Goal: Transaction & Acquisition: Subscribe to service/newsletter

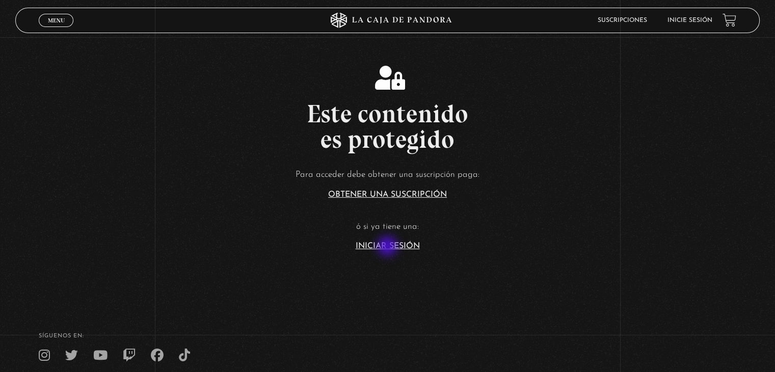
click at [388, 247] on link "Iniciar Sesión" at bounding box center [388, 246] width 64 height 8
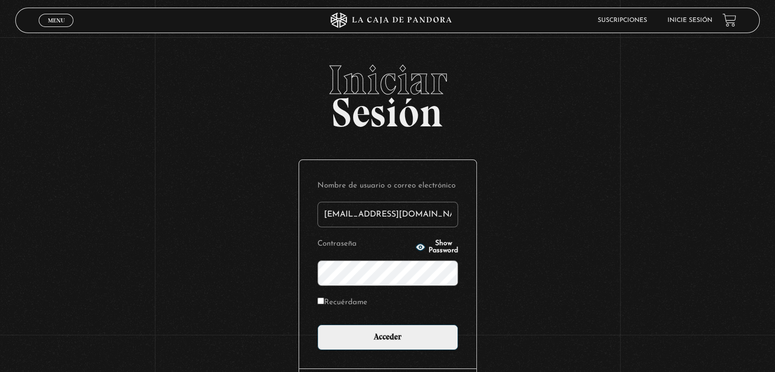
type input "[EMAIL_ADDRESS][DOMAIN_NAME]"
click at [317, 324] on input "Acceder" at bounding box center [387, 336] width 141 height 25
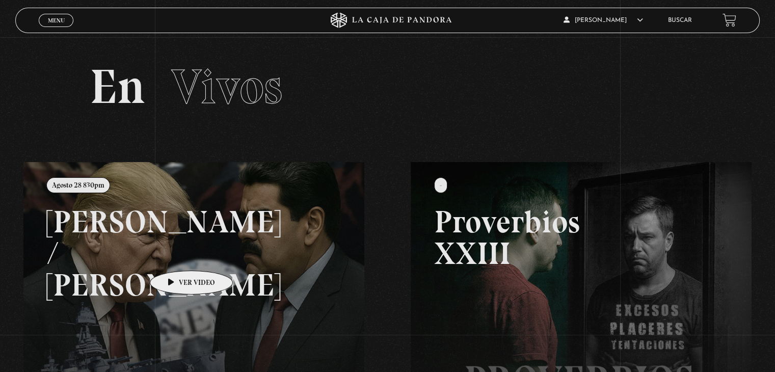
click at [175, 255] on link at bounding box center [410, 348] width 775 height 372
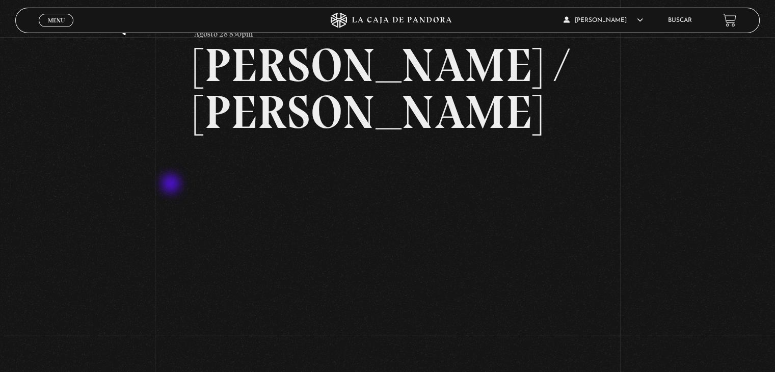
scroll to position [51, 0]
